Goal: Information Seeking & Learning: Check status

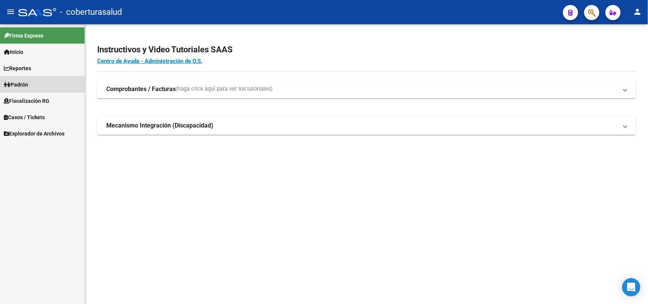
click at [33, 82] on link "Padrón" at bounding box center [42, 84] width 85 height 16
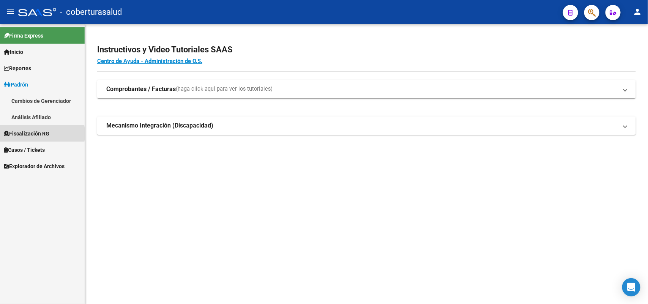
click at [30, 134] on span "Fiscalización RG" at bounding box center [27, 133] width 46 height 8
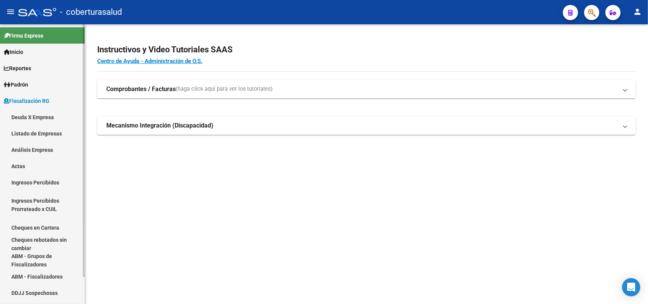
click at [26, 85] on span "Padrón" at bounding box center [16, 84] width 24 height 8
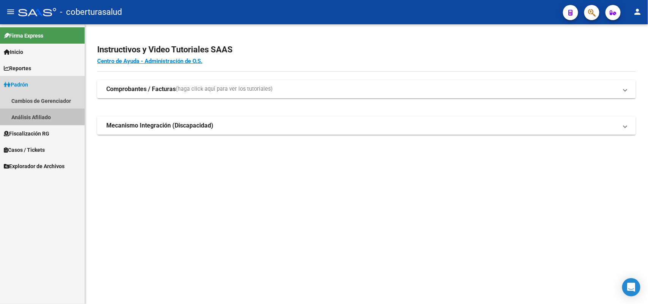
drag, startPoint x: 33, startPoint y: 113, endPoint x: 44, endPoint y: 113, distance: 11.4
click at [33, 113] on link "Análisis Afiliado" at bounding box center [42, 117] width 85 height 16
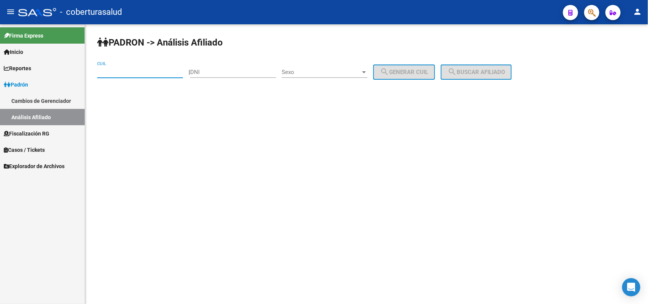
click at [150, 72] on input "CUIL" at bounding box center [140, 72] width 86 height 7
paste input "20-16991497-5"
type input "20-16991497-5"
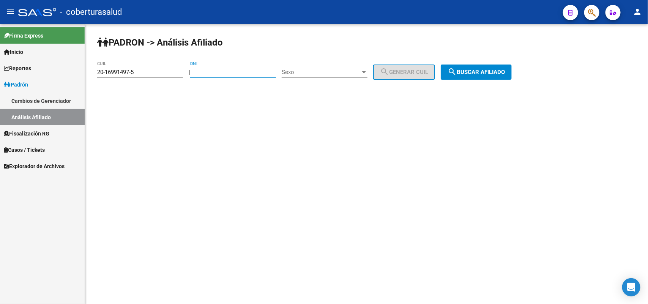
click at [226, 73] on input "DNI" at bounding box center [233, 72] width 86 height 7
type input "16991497"
click at [470, 69] on span "search Buscar afiliado" at bounding box center [476, 72] width 57 height 7
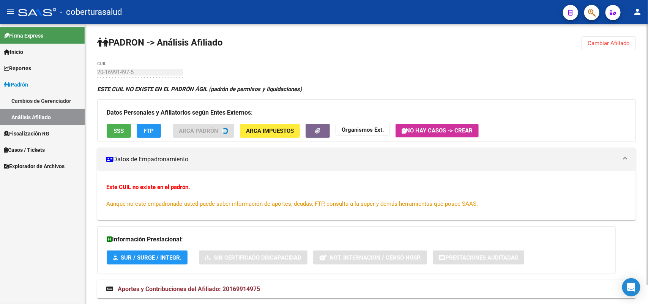
scroll to position [20, 0]
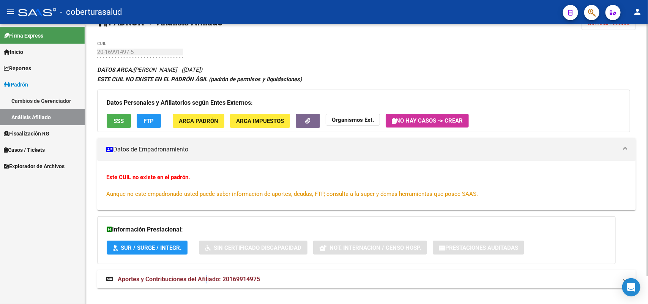
click at [207, 276] on span "Aportes y Contribuciones del Afiliado: 20169914975" at bounding box center [189, 279] width 142 height 7
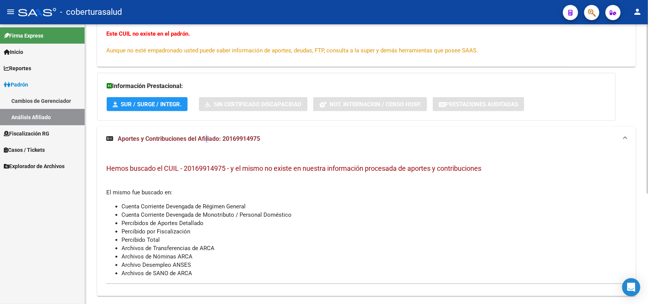
scroll to position [181, 0]
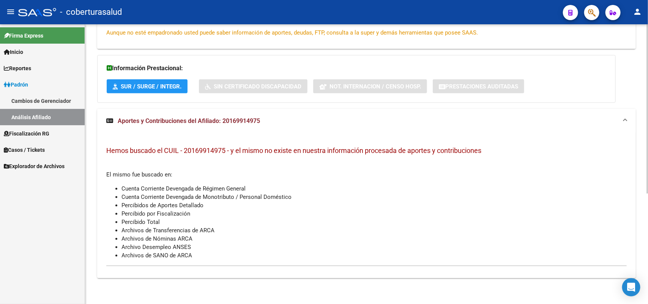
click at [121, 120] on span "Aportes y Contribuciones del Afiliado: 20169914975" at bounding box center [189, 120] width 142 height 7
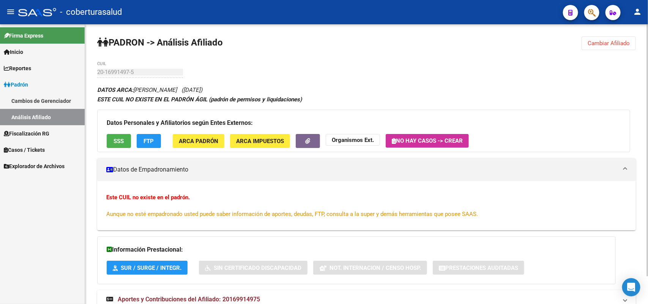
scroll to position [31, 0]
